Goal: Transaction & Acquisition: Purchase product/service

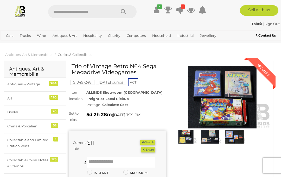
click at [0, 0] on link "Wine Auctions" at bounding box center [0, 0] width 0 height 0
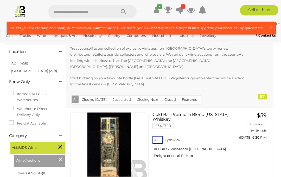
scroll to position [51, 0]
click at [19, 61] on link "ACT (1458)" at bounding box center [19, 63] width 17 height 4
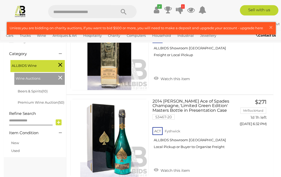
scroll to position [152, 0]
click at [26, 100] on link "Premium Wine Auction (50)" at bounding box center [41, 102] width 47 height 4
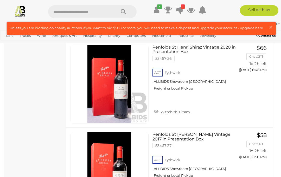
scroll to position [361, 0]
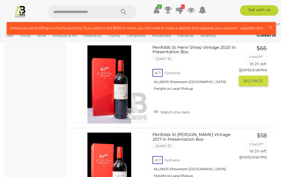
click at [222, 47] on link "Penfolds St Henri Shiraz Vintage 2020 in Presentation Box 53467-36 ACT Fyshwick" at bounding box center [196, 70] width 78 height 50
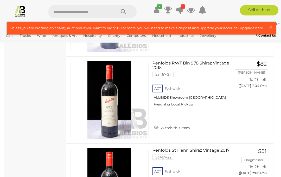
scroll to position [1042, 0]
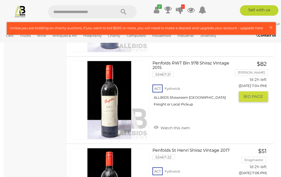
click at [256, 97] on span "BID PAGE" at bounding box center [254, 96] width 20 height 5
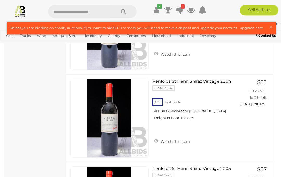
scroll to position [1285, 0]
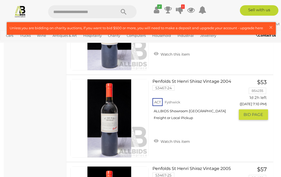
click at [248, 116] on span "BID PAGE" at bounding box center [254, 114] width 20 height 5
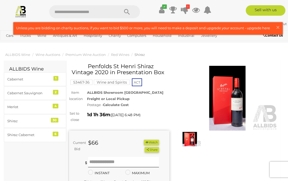
scroll to position [1, 0]
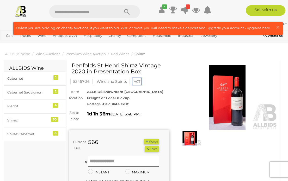
click at [281, 29] on button "× Close" at bounding box center [278, 27] width 7 height 7
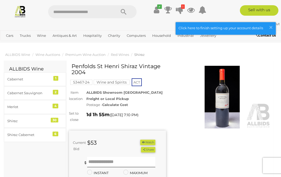
click at [119, 65] on h1 "Penfolds St Henri Shiraz Vintage 2004" at bounding box center [118, 69] width 93 height 12
click at [116, 66] on h1 "Penfolds St Henri Shiraz Vintage 2004" at bounding box center [118, 69] width 93 height 12
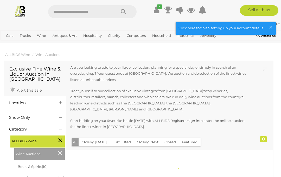
scroll to position [175, 0]
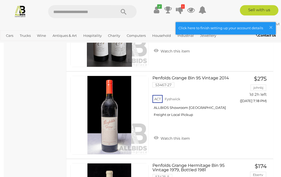
scroll to position [2178, 0]
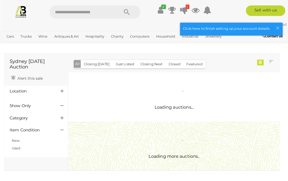
scroll to position [1, 0]
